Goal: Information Seeking & Learning: Learn about a topic

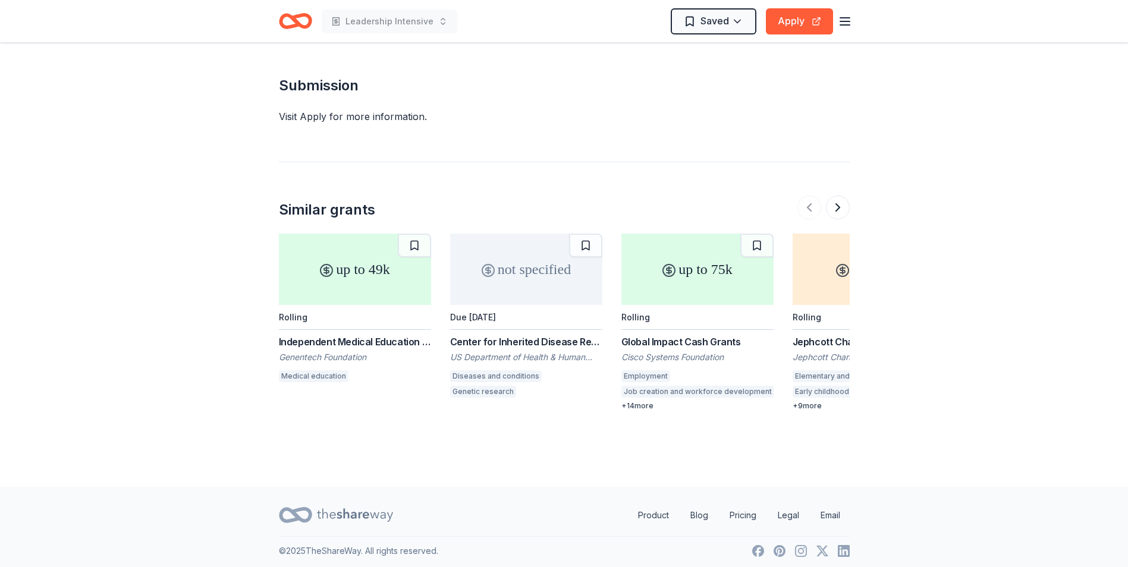
scroll to position [1585, 0]
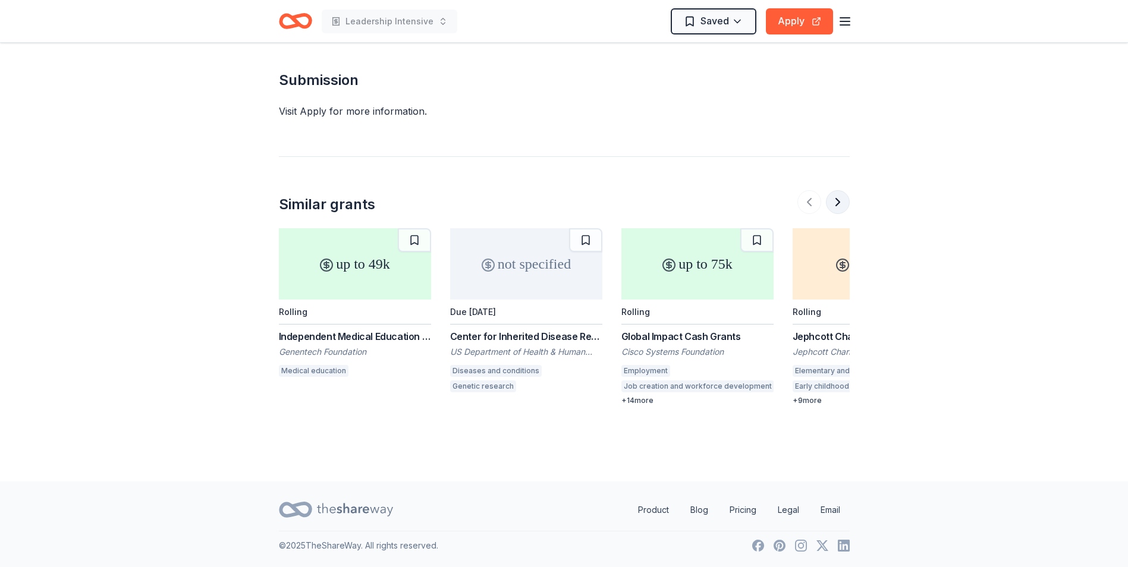
click at [838, 201] on button at bounding box center [838, 202] width 24 height 24
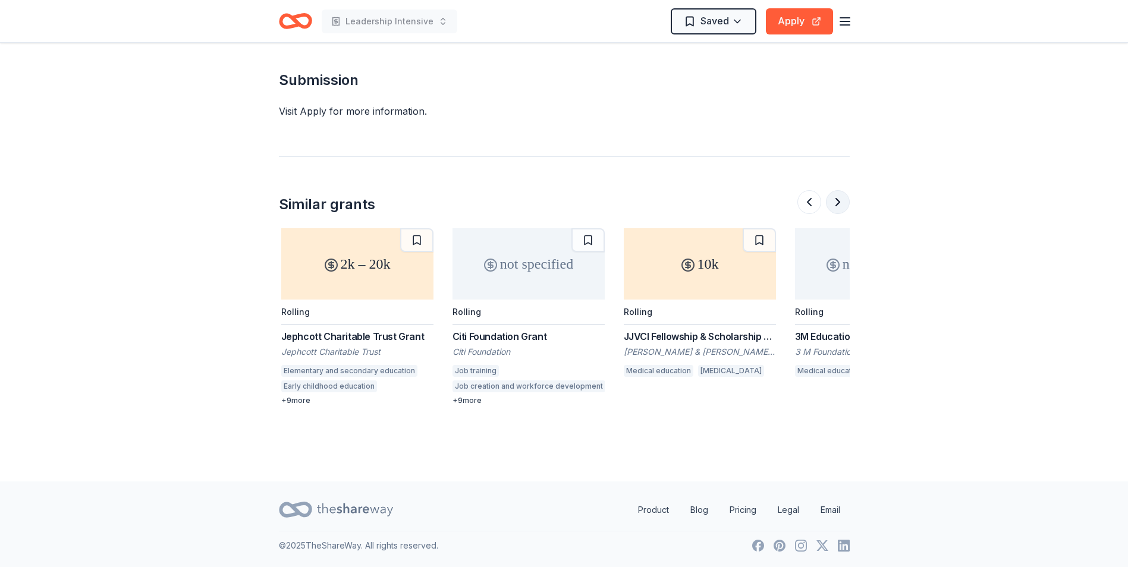
scroll to position [0, 514]
click at [835, 207] on button at bounding box center [838, 202] width 24 height 24
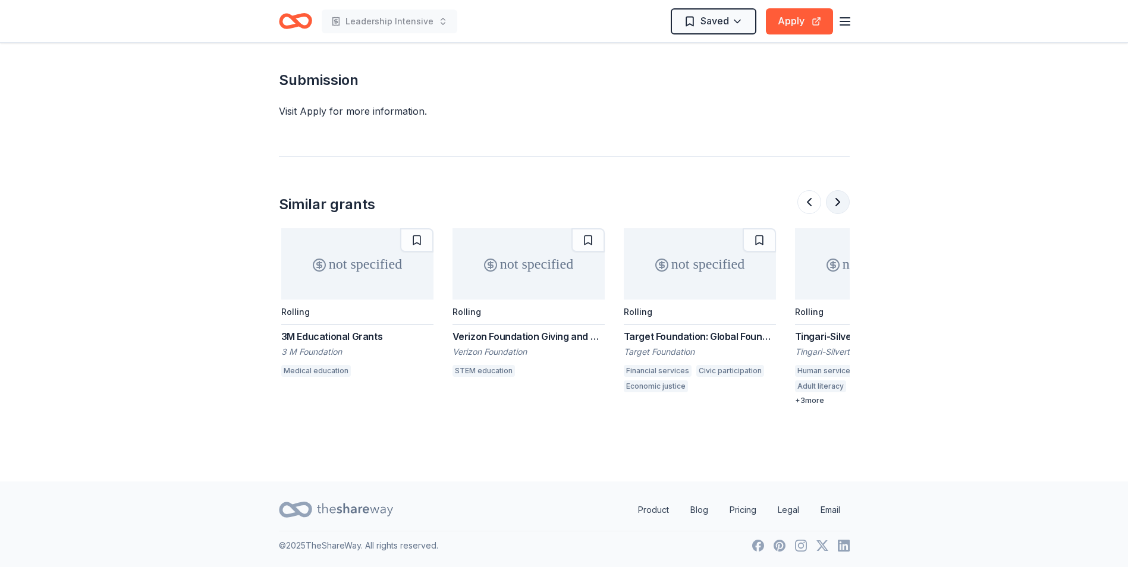
scroll to position [0, 1027]
click at [835, 207] on button at bounding box center [838, 202] width 24 height 24
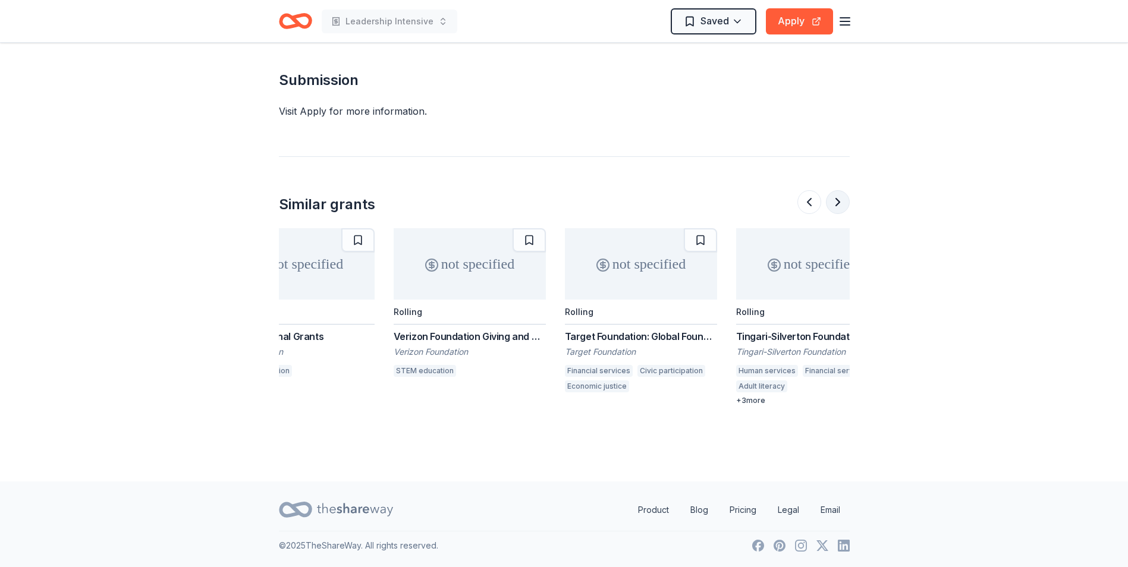
scroll to position [0, 1123]
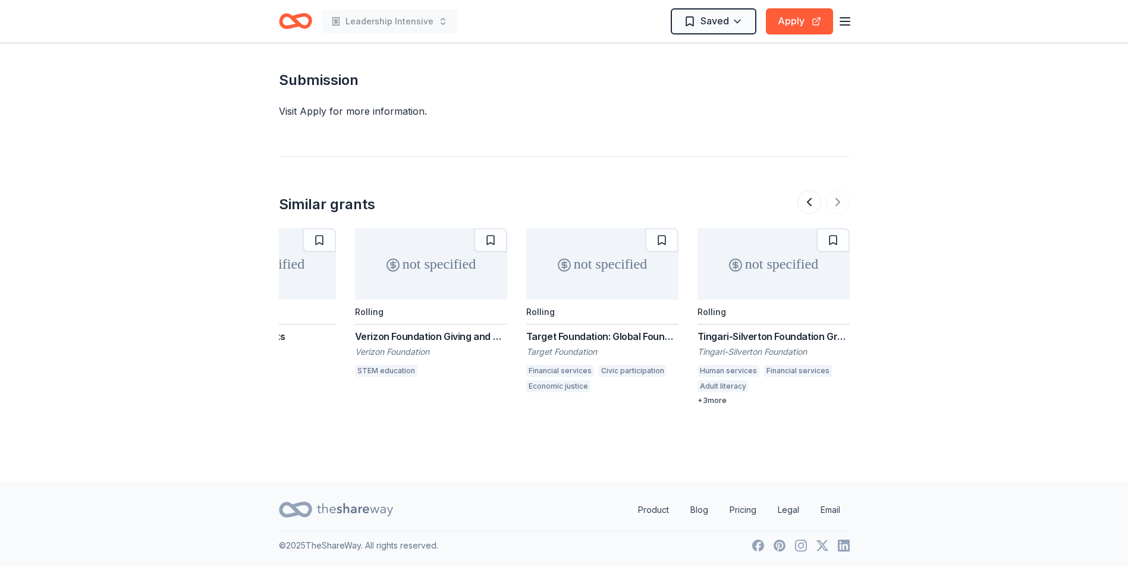
click at [647, 335] on div "Target Foundation: Global Foundation Program" at bounding box center [602, 336] width 152 height 14
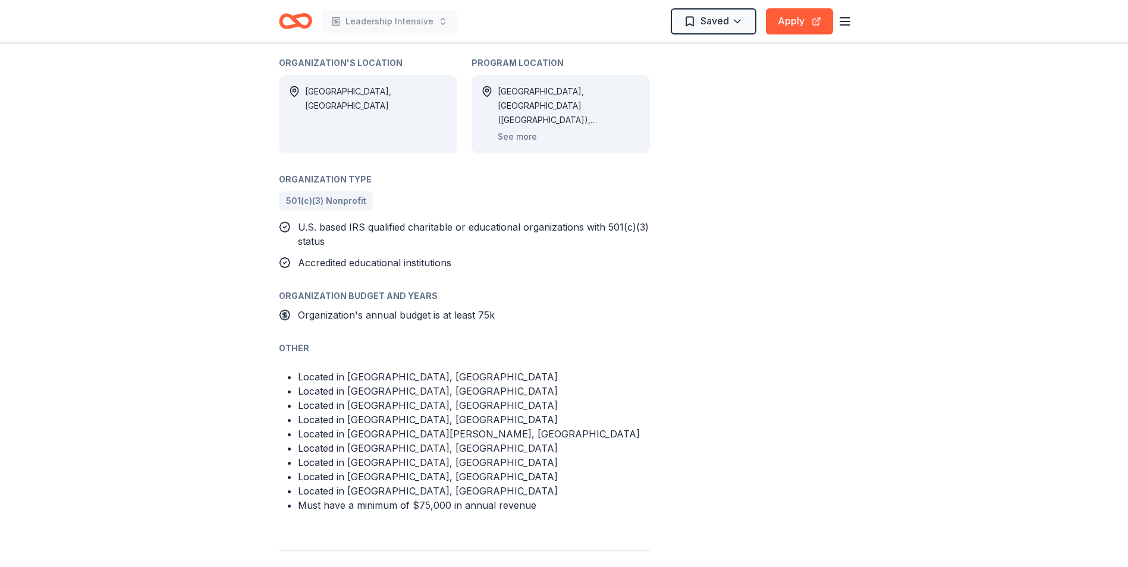
scroll to position [714, 0]
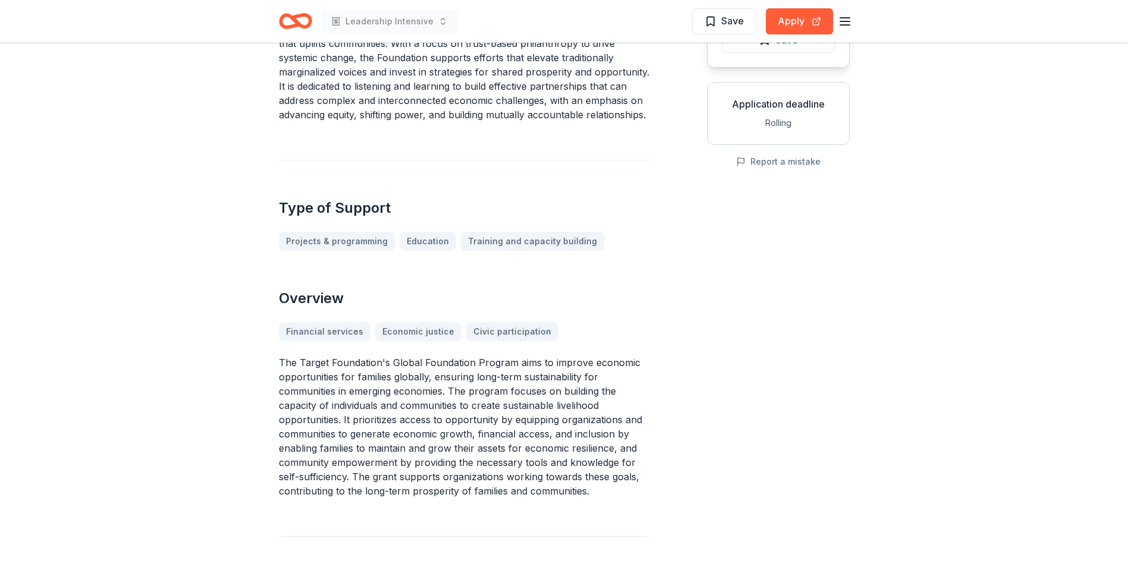
scroll to position [178, 0]
